Goal: Transaction & Acquisition: Obtain resource

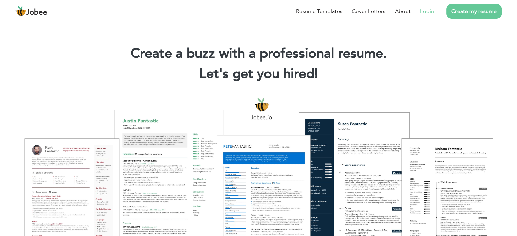
click at [428, 12] on link "Login" at bounding box center [427, 11] width 14 height 8
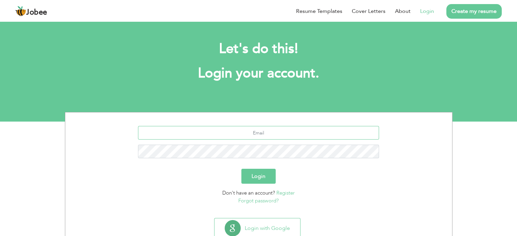
click at [262, 131] on input "text" at bounding box center [258, 133] width 241 height 14
type input "[EMAIL_ADDRESS][DOMAIN_NAME]"
click at [266, 176] on button "Login" at bounding box center [258, 176] width 34 height 15
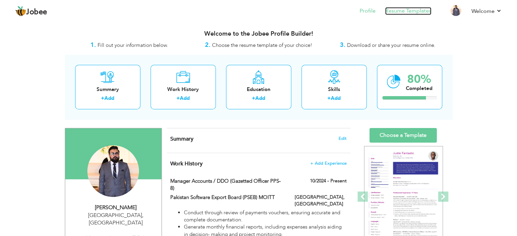
click at [409, 8] on link "Resume Templates" at bounding box center [408, 11] width 46 height 8
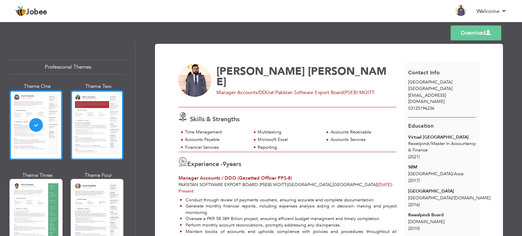
click at [94, 129] on div at bounding box center [97, 125] width 53 height 70
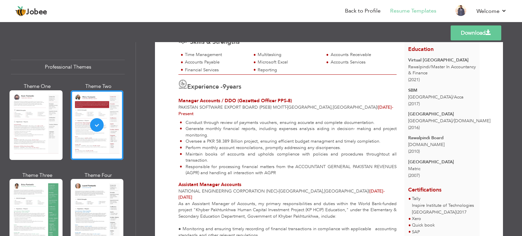
scroll to position [68, 0]
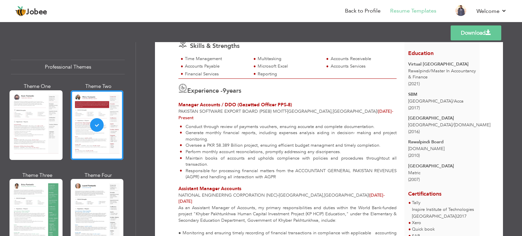
click at [471, 37] on link "Download" at bounding box center [475, 32] width 51 height 15
